Goal: Information Seeking & Learning: Learn about a topic

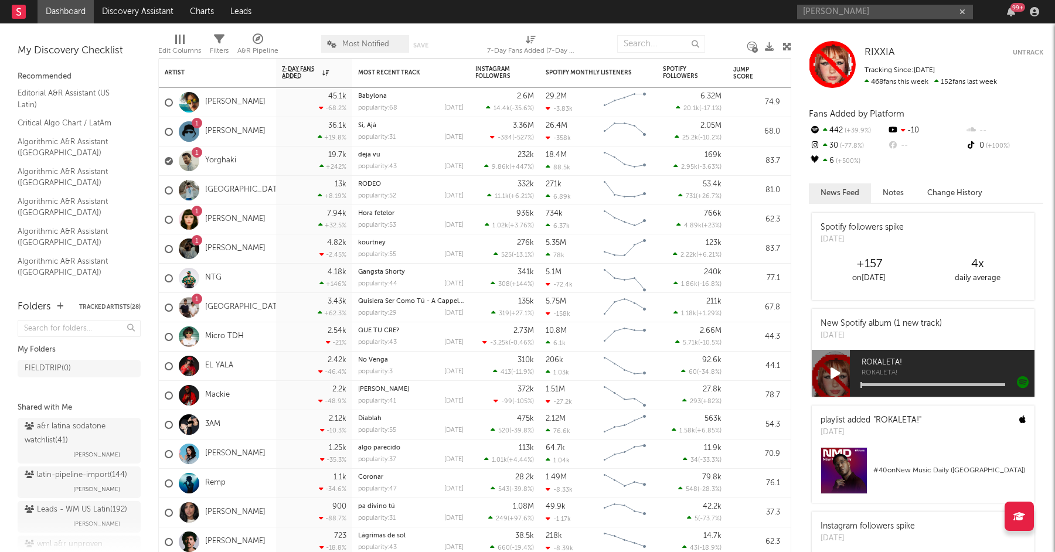
type input "[PERSON_NAME]"
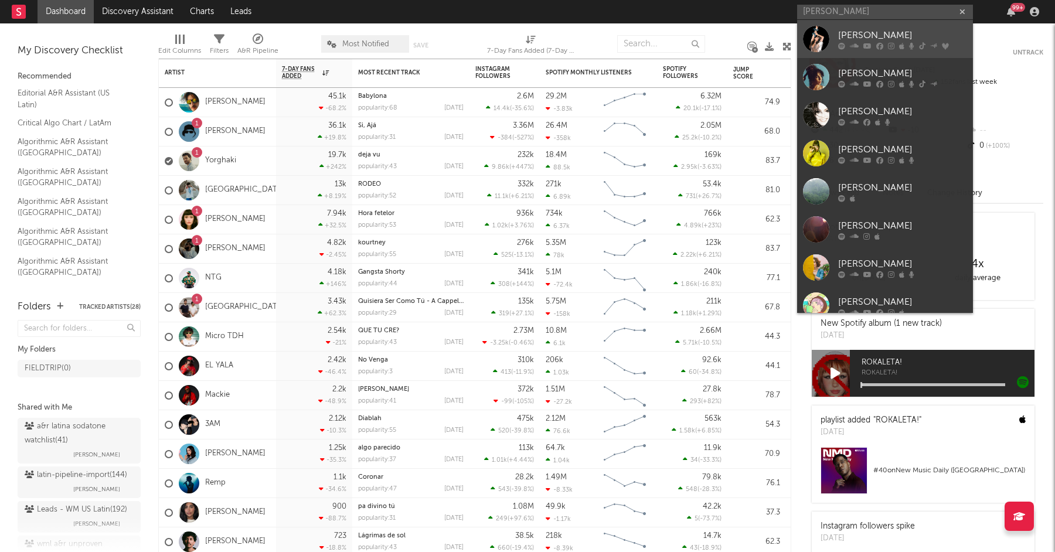
click at [860, 48] on div at bounding box center [902, 45] width 129 height 7
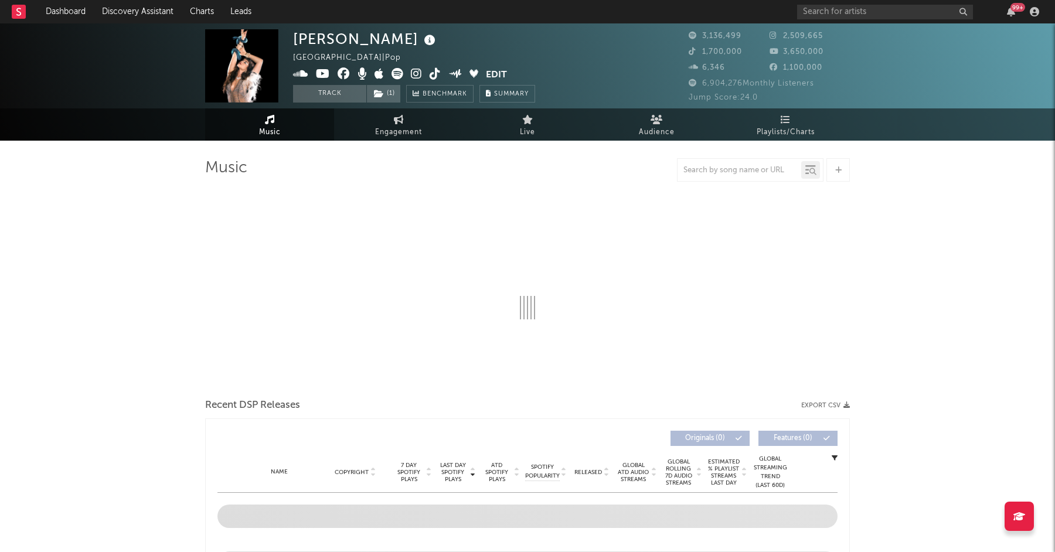
select select "6m"
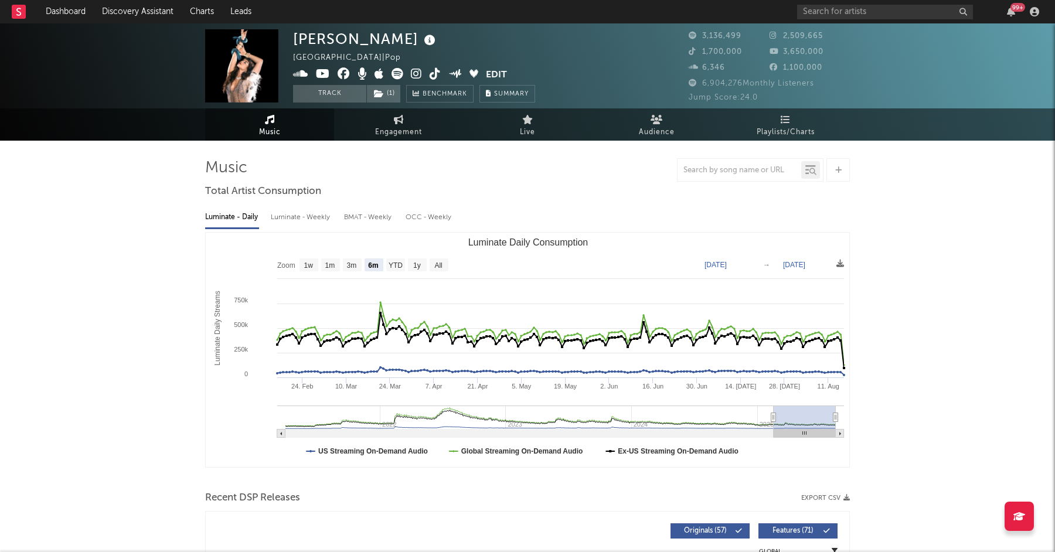
click at [377, 73] on icon at bounding box center [378, 74] width 9 height 12
click at [417, 73] on icon at bounding box center [416, 74] width 11 height 12
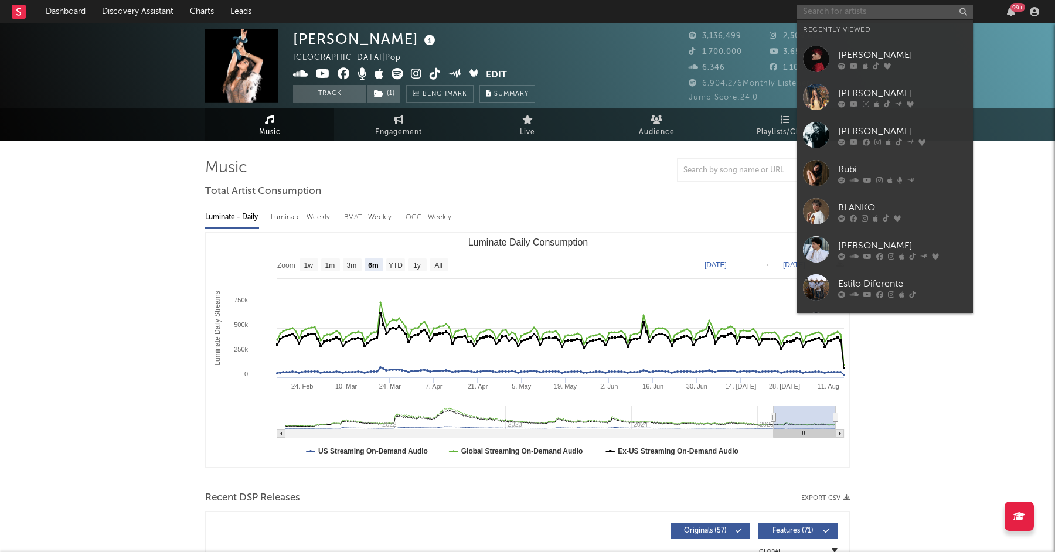
click at [850, 11] on input "text" at bounding box center [885, 12] width 176 height 15
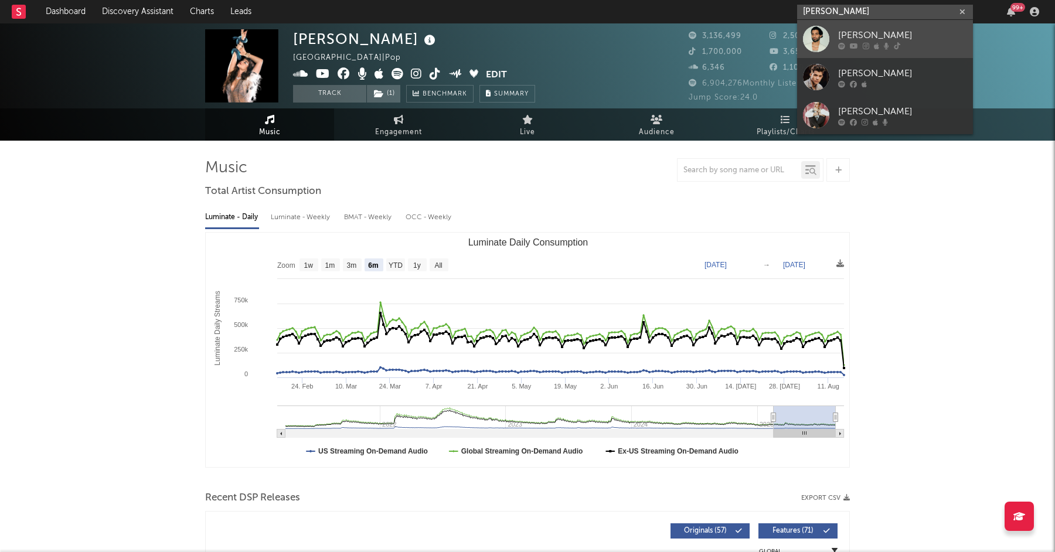
type input "[PERSON_NAME]"
click at [868, 29] on div "[PERSON_NAME]" at bounding box center [902, 35] width 129 height 14
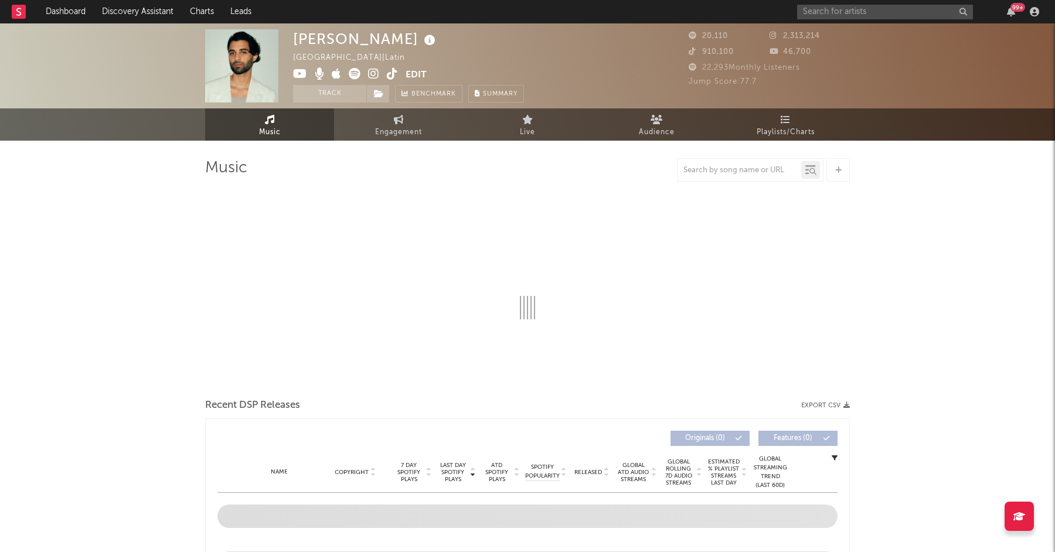
select select "6m"
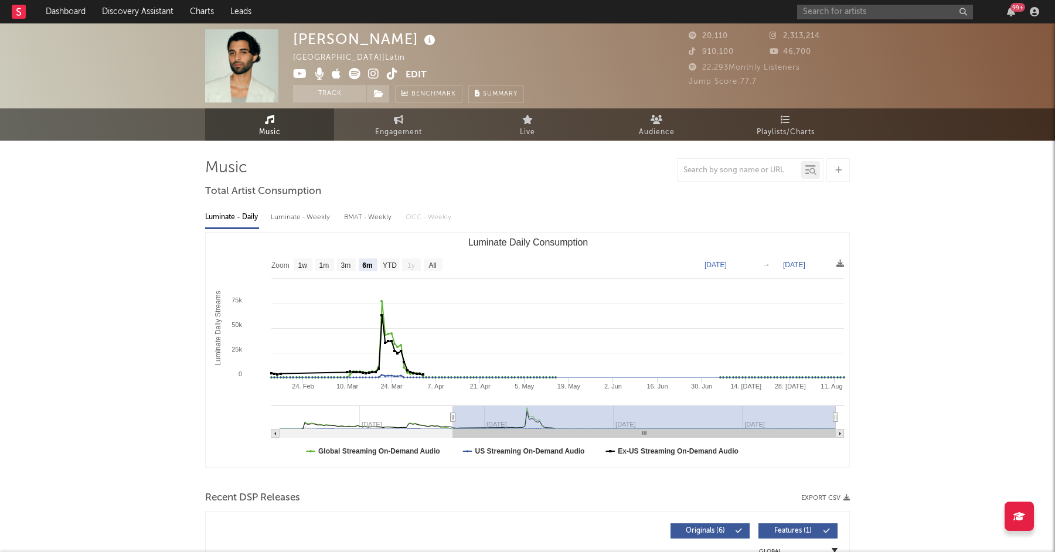
click at [335, 73] on icon at bounding box center [336, 74] width 9 height 12
click at [375, 72] on icon at bounding box center [373, 74] width 11 height 12
